Goal: Navigation & Orientation: Find specific page/section

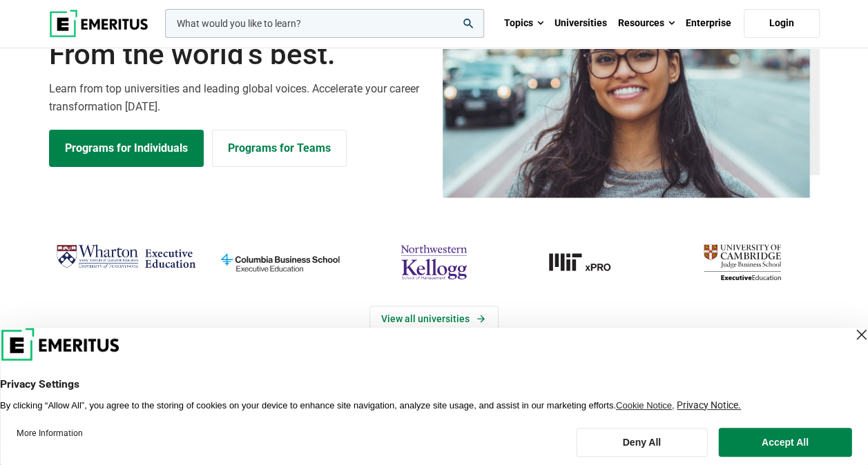
scroll to position [119, 0]
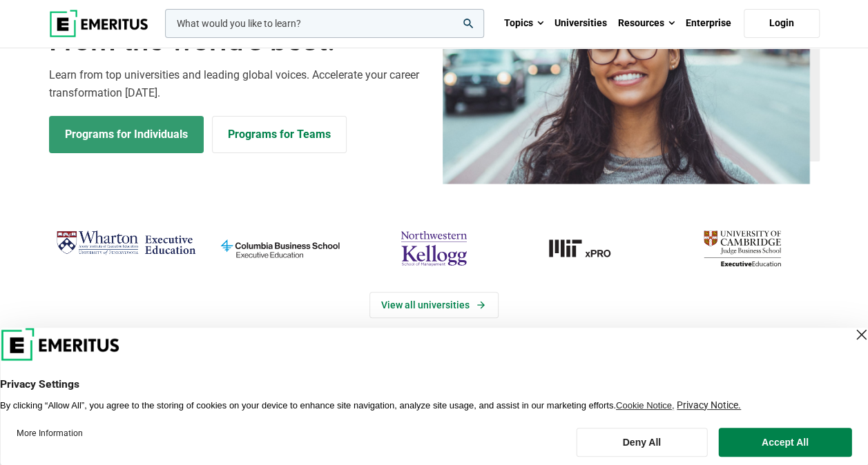
click at [151, 128] on link "Programs for Individuals" at bounding box center [126, 134] width 155 height 37
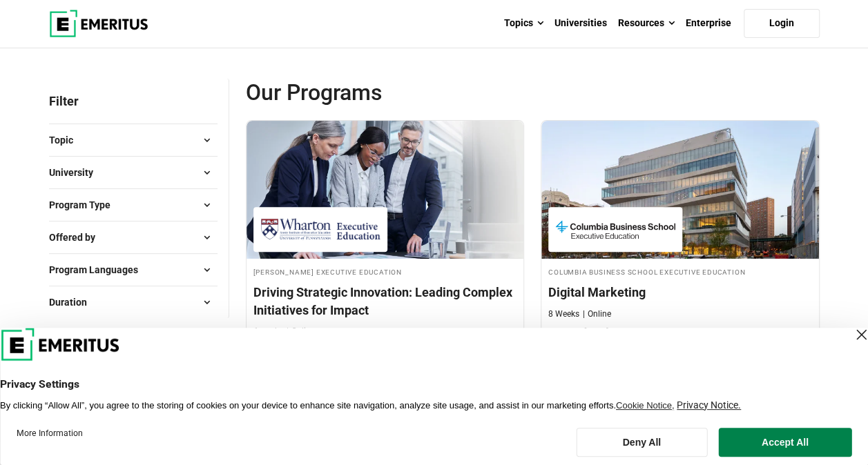
scroll to position [200, 0]
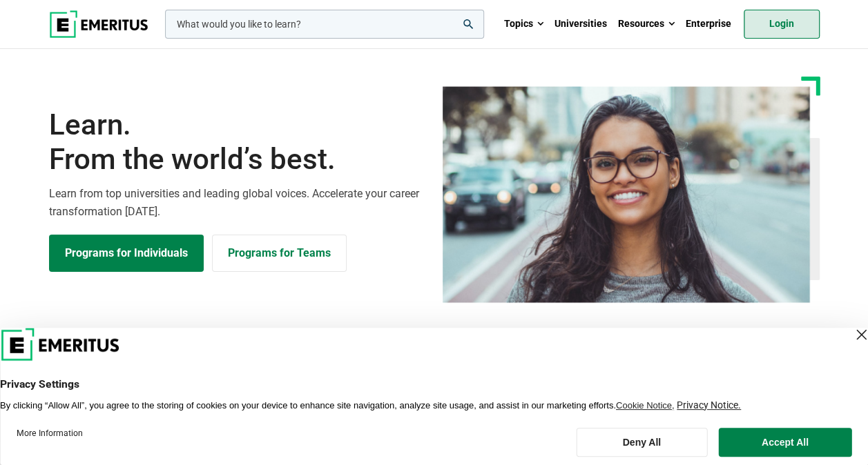
click at [781, 34] on link "Login" at bounding box center [781, 24] width 76 height 29
